Goal: Task Accomplishment & Management: Manage account settings

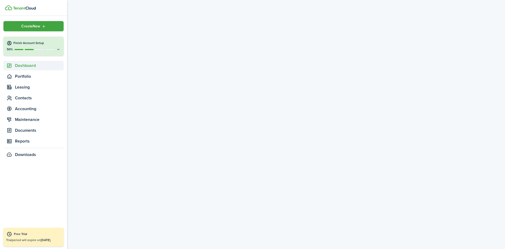
click at [21, 67] on span "Dashboard" at bounding box center [39, 65] width 49 height 6
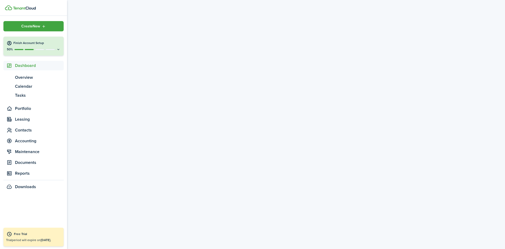
click at [22, 64] on span "Dashboard" at bounding box center [39, 65] width 49 height 6
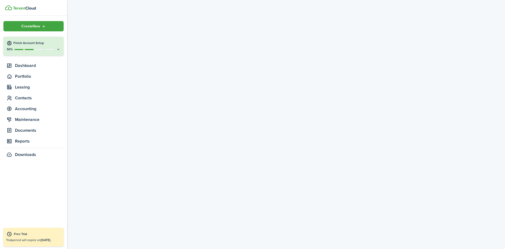
click at [23, 46] on button "Finish Account Setup 50%" at bounding box center [33, 46] width 60 height 19
click at [14, 48] on div "50%" at bounding box center [34, 49] width 54 height 4
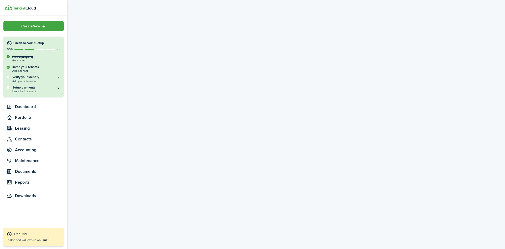
click at [22, 69] on div "Invite your tenants Add a tenant" at bounding box center [34, 69] width 54 height 8
click at [6, 67] on div "Add a property Get started Invite your tenants Add a tenant Verify your identit…" at bounding box center [33, 75] width 60 height 42
click at [8, 67] on div at bounding box center [8, 67] width 3 height 3
click at [21, 8] on img at bounding box center [24, 8] width 23 height 3
